Goal: Information Seeking & Learning: Learn about a topic

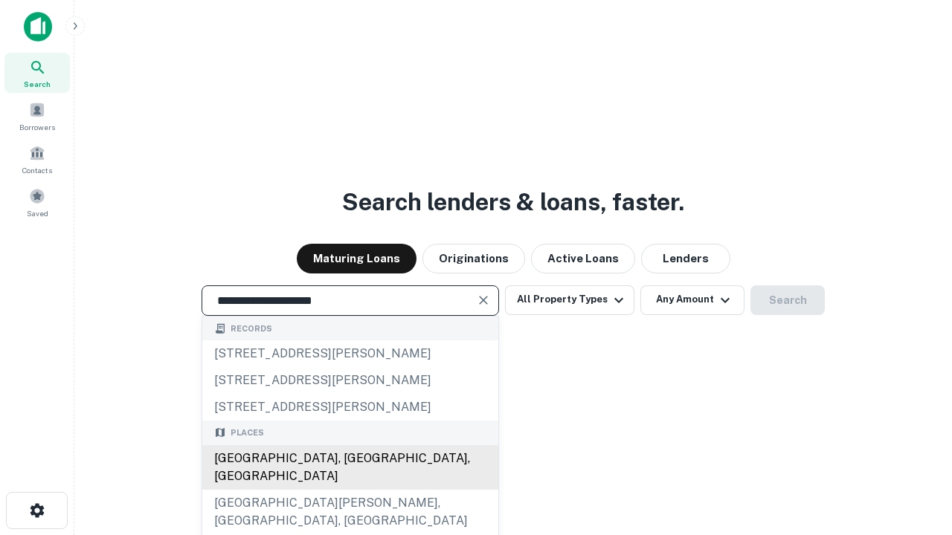
click at [350, 490] on div "[GEOGRAPHIC_DATA], [GEOGRAPHIC_DATA], [GEOGRAPHIC_DATA]" at bounding box center [350, 467] width 296 height 45
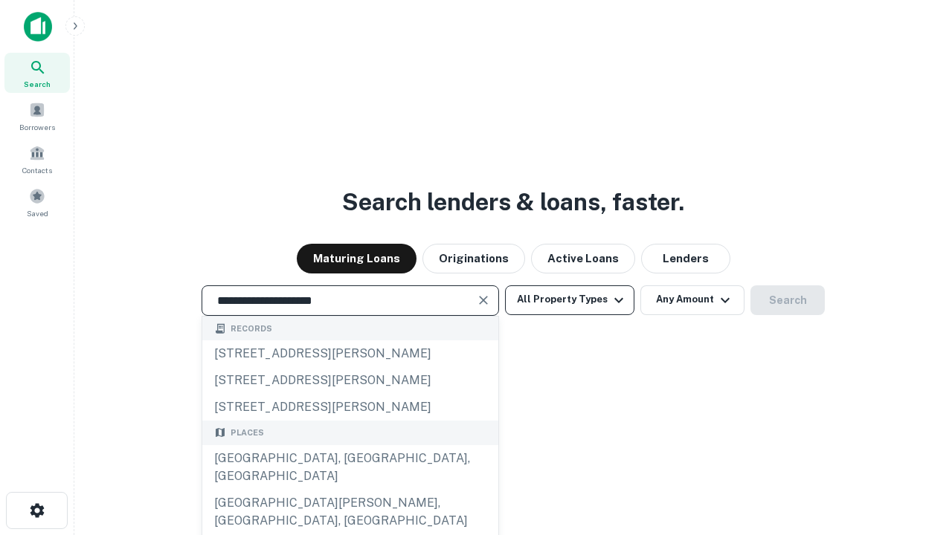
click at [570, 300] on button "All Property Types" at bounding box center [569, 301] width 129 height 30
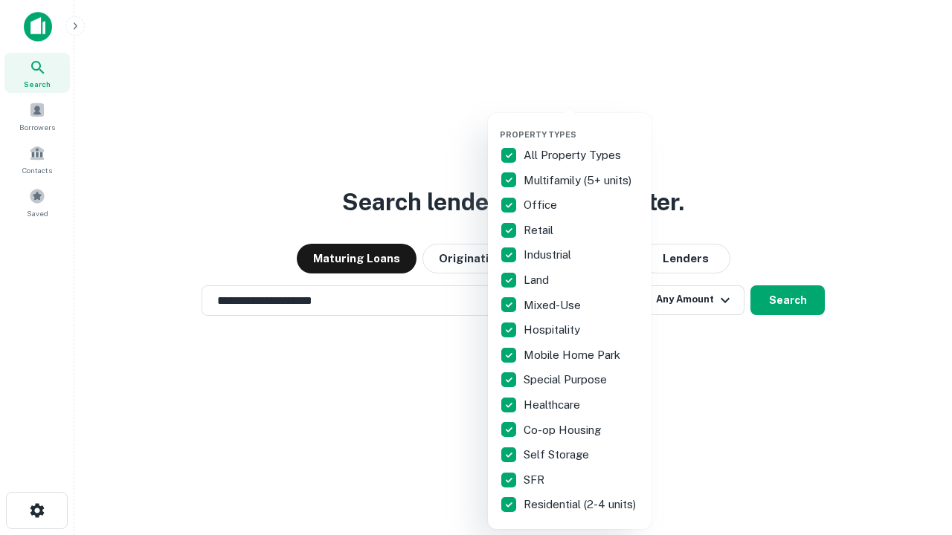
type input "**********"
click at [582, 125] on button "button" at bounding box center [582, 125] width 164 height 1
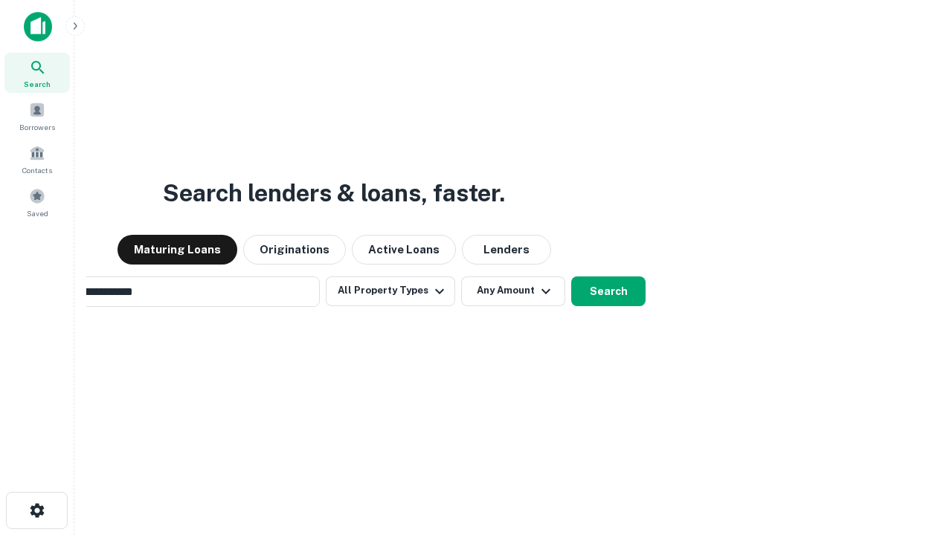
scroll to position [23, 0]
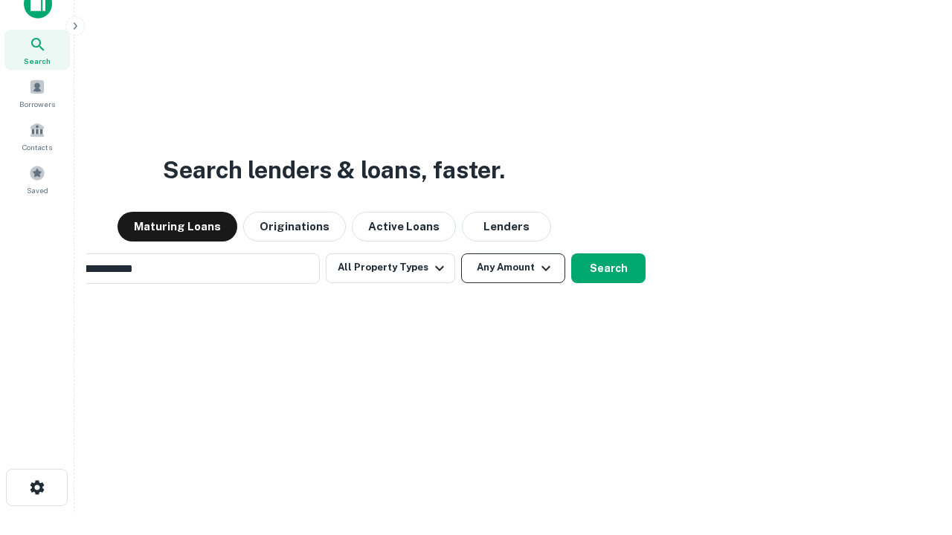
click at [461, 254] on button "Any Amount" at bounding box center [513, 269] width 104 height 30
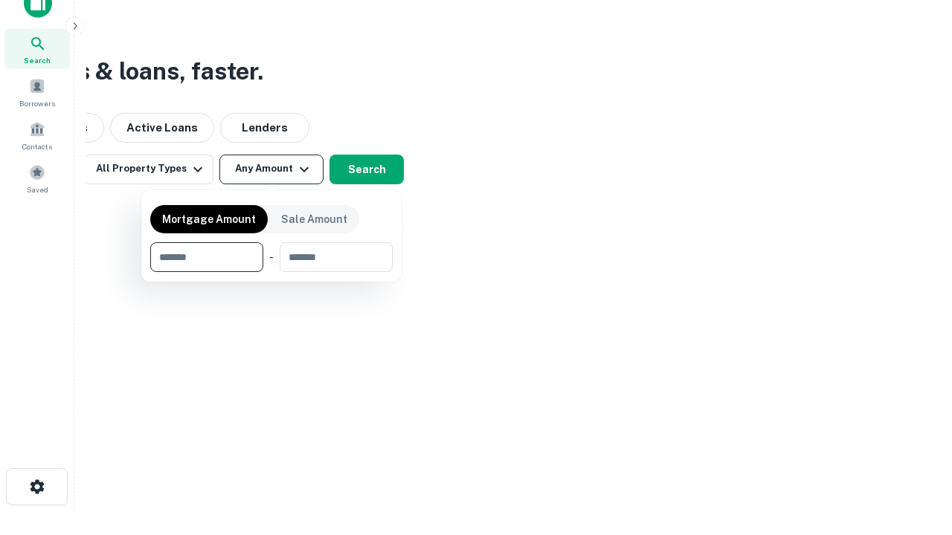
type input "*******"
click at [271, 272] on button "button" at bounding box center [271, 272] width 242 height 1
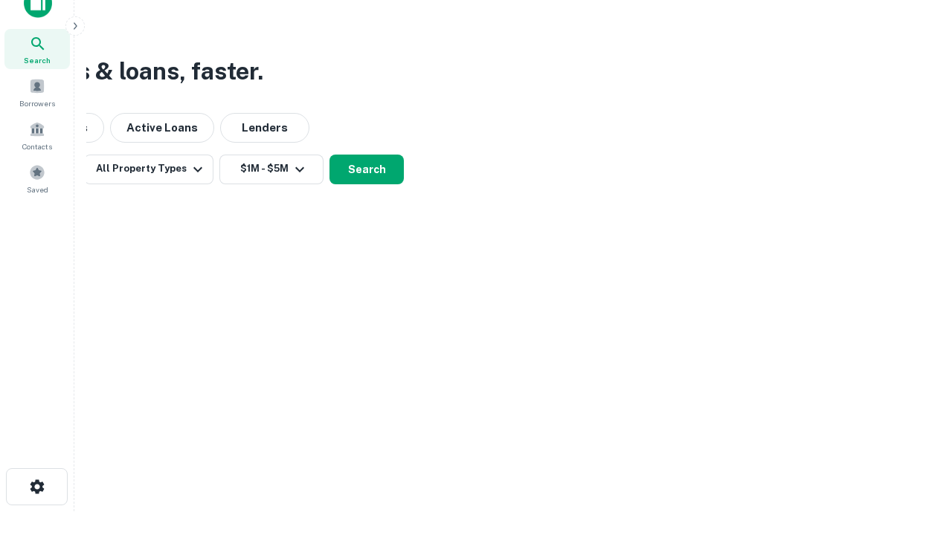
scroll to position [23, 0]
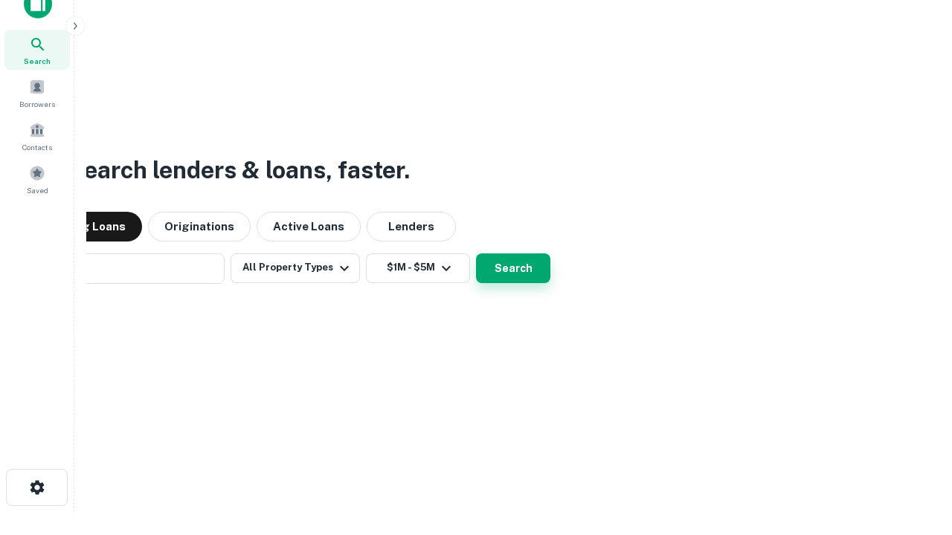
click at [476, 254] on button "Search" at bounding box center [513, 269] width 74 height 30
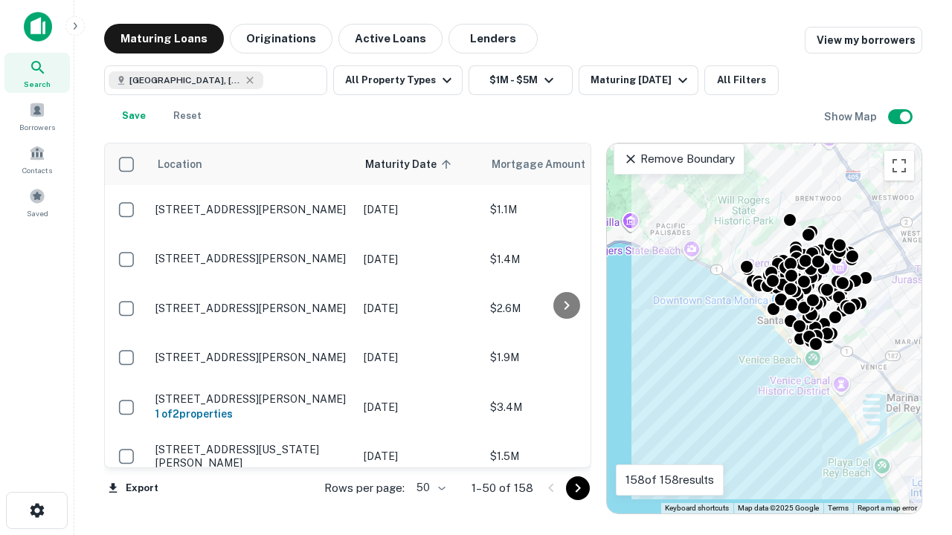
click at [428, 488] on body "Search Borrowers Contacts Saved Maturing Loans Originations Active Loans Lender…" at bounding box center [476, 267] width 952 height 535
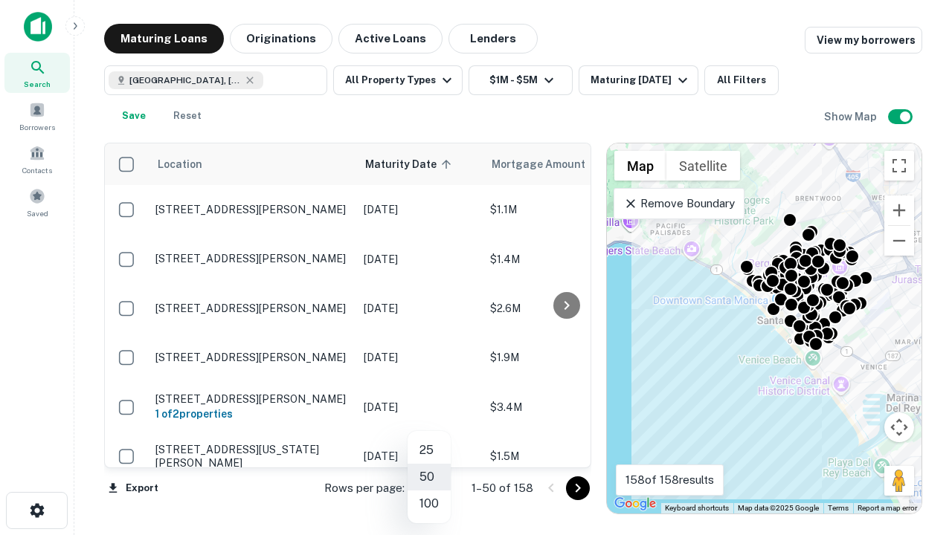
click at [429, 451] on li "25" at bounding box center [429, 450] width 43 height 27
